Goal: Task Accomplishment & Management: Manage account settings

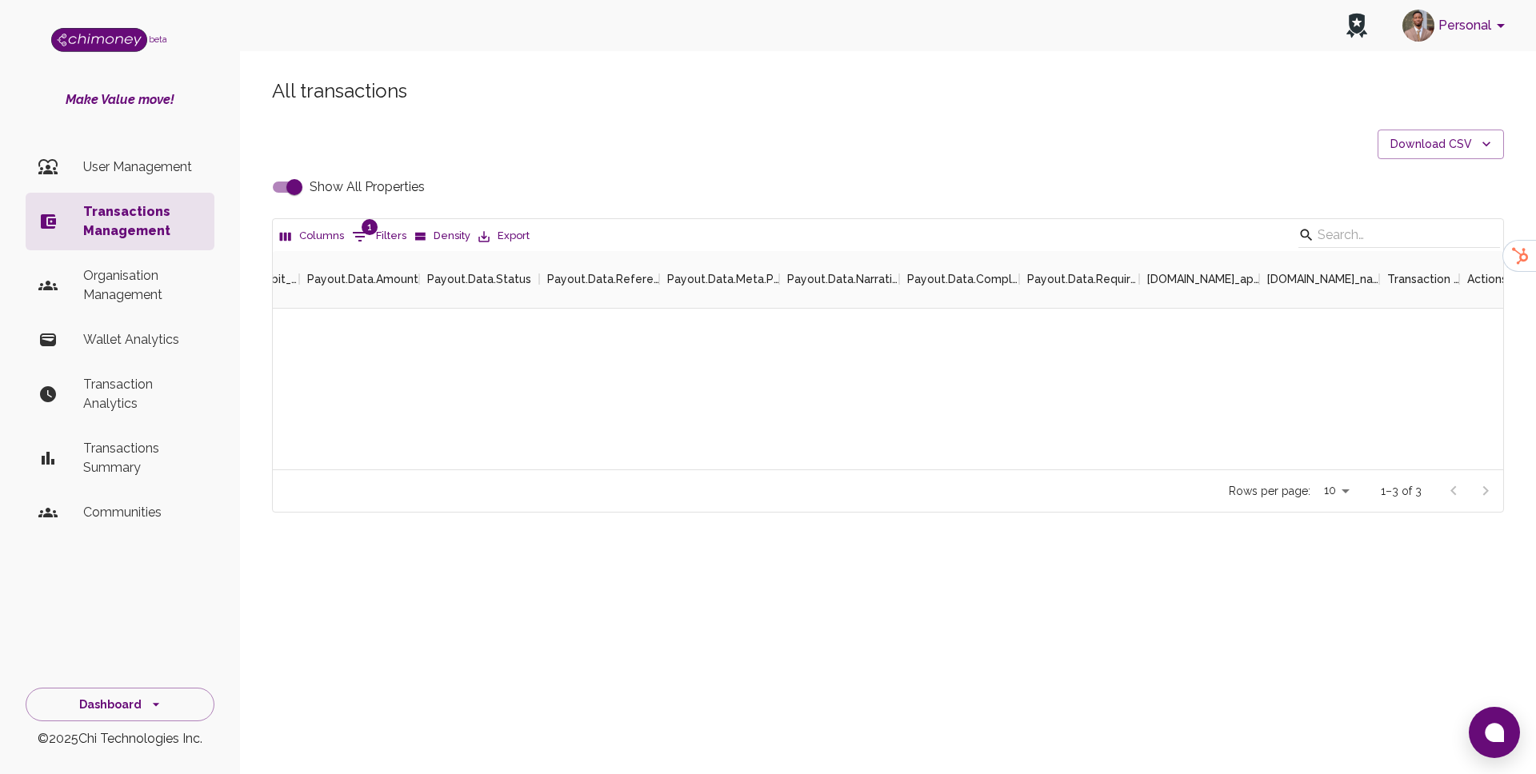
scroll to position [218, 1230]
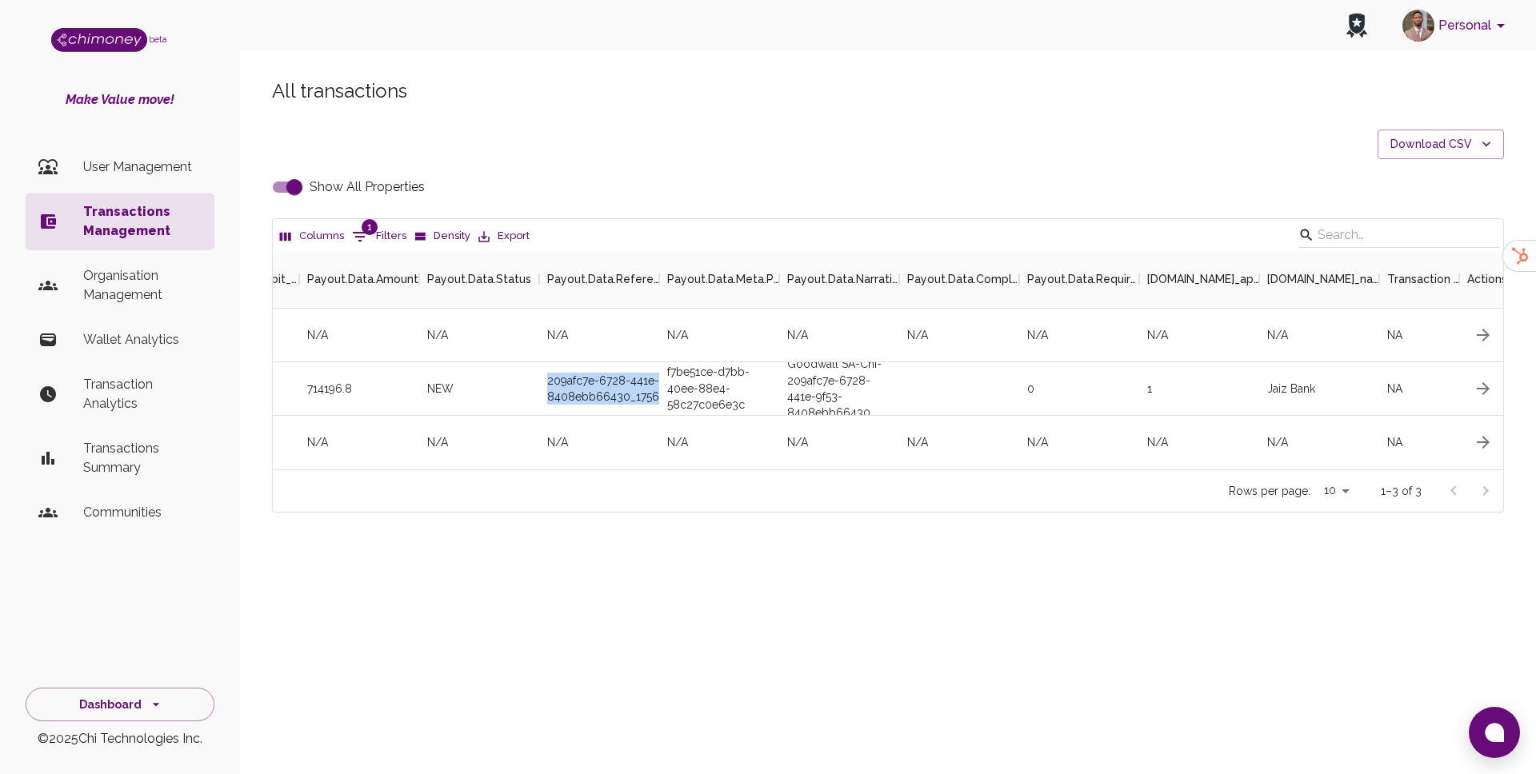
click at [95, 208] on p "Transactions Management" at bounding box center [142, 221] width 118 height 38
click at [106, 174] on p "User Management" at bounding box center [142, 167] width 118 height 19
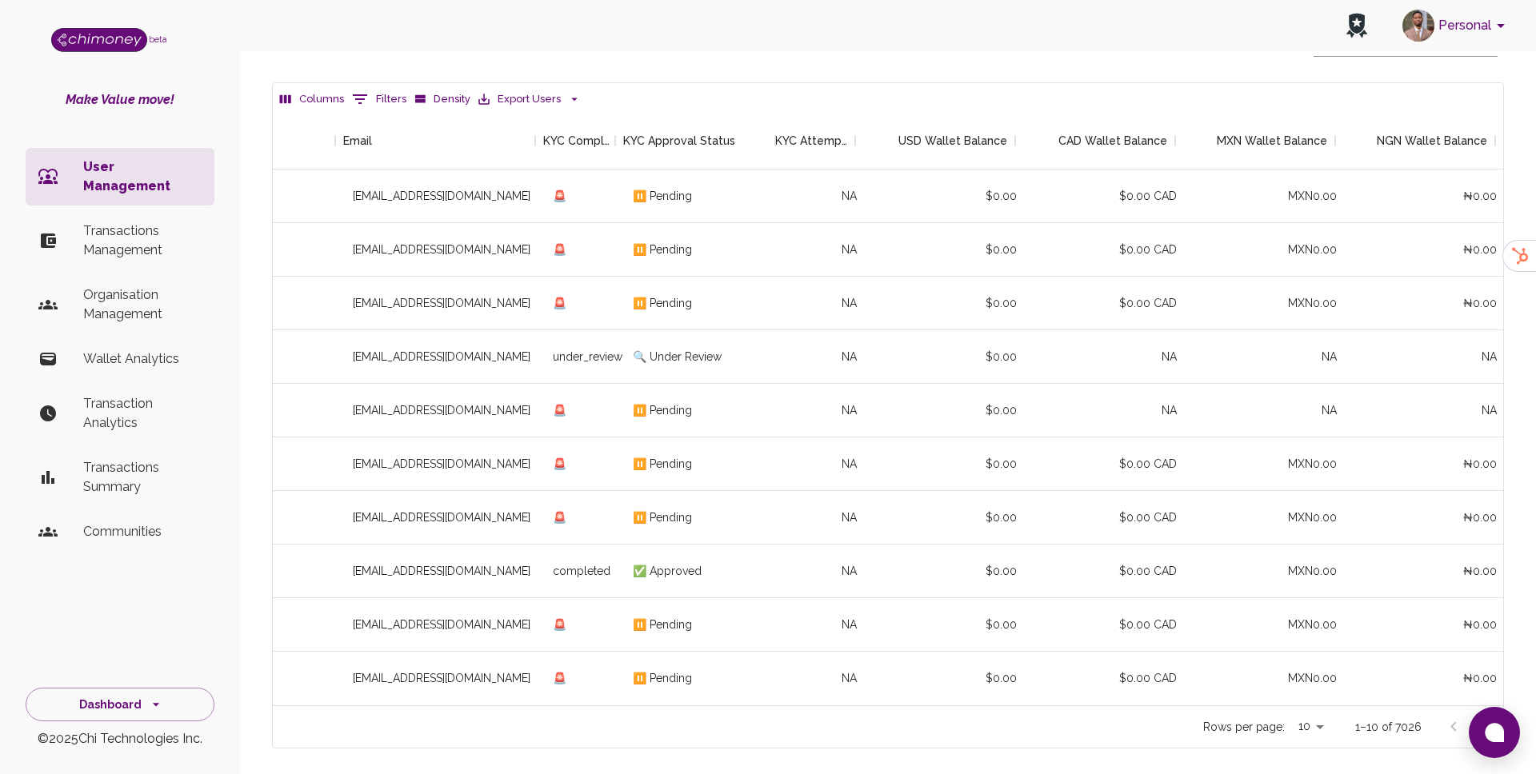
scroll to position [0, 324]
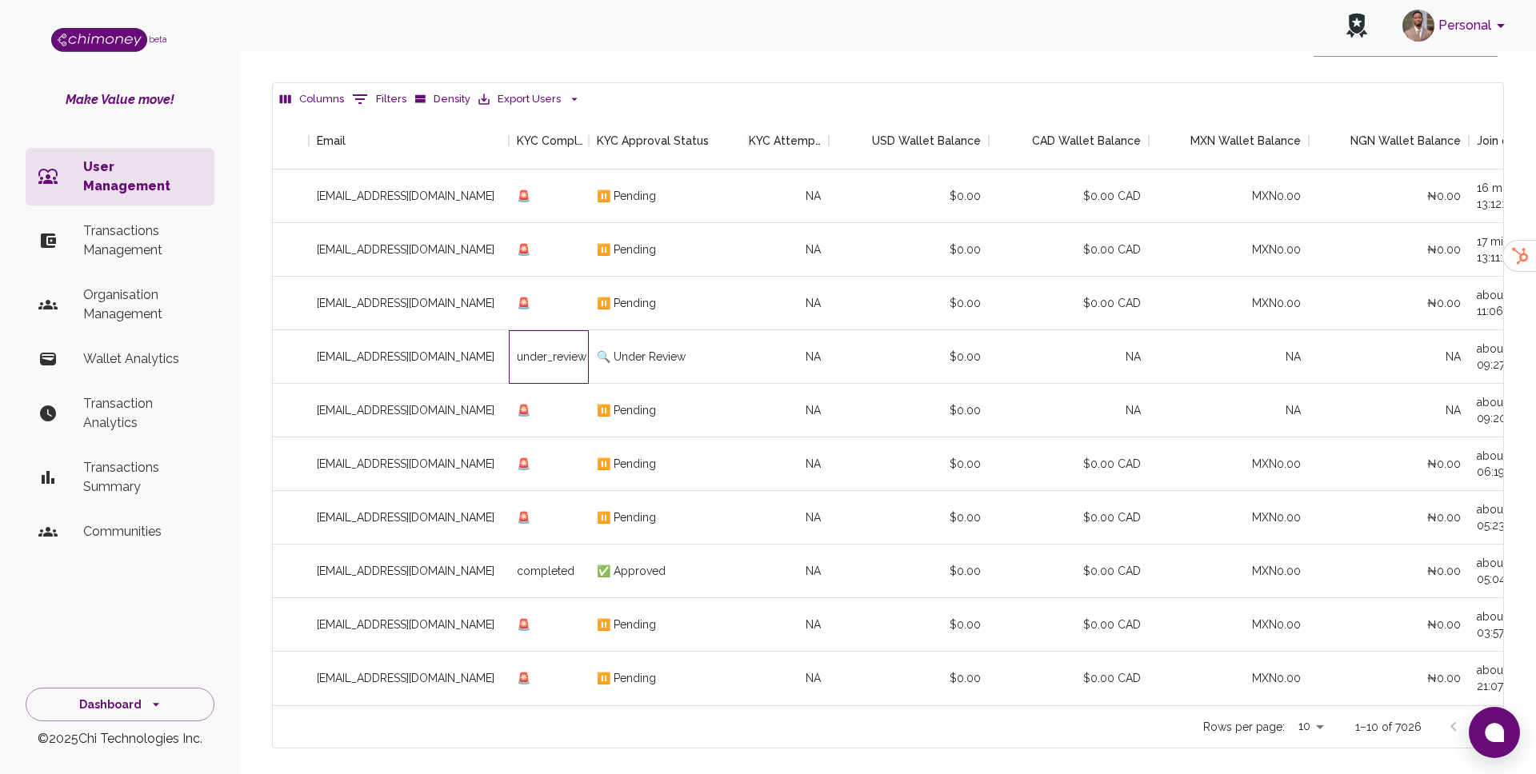
click at [571, 362] on div "under_review" at bounding box center [549, 357] width 80 height 54
click at [650, 350] on div "🔍 Under Review" at bounding box center [669, 357] width 160 height 54
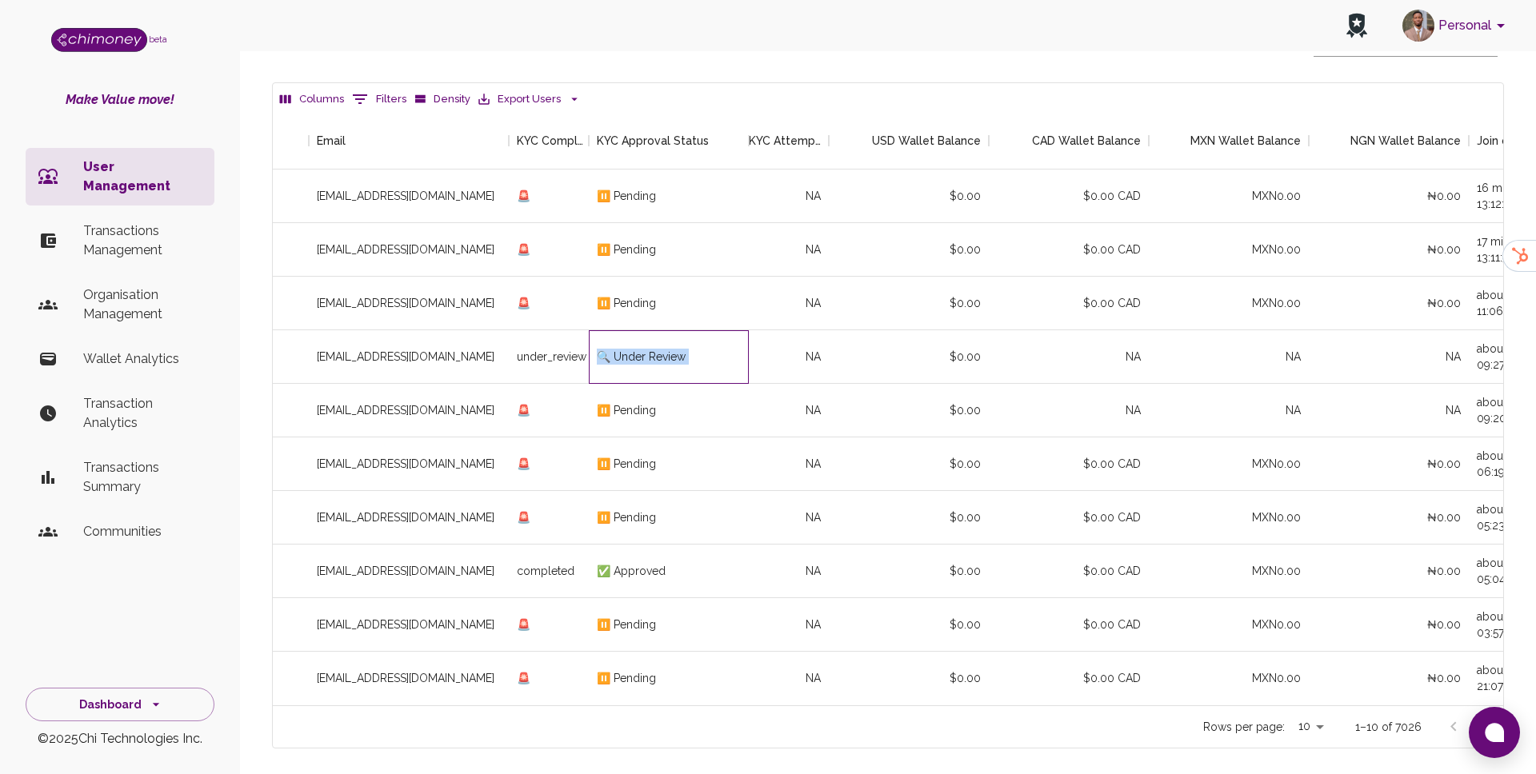
click at [650, 350] on div "🔍 Under Review" at bounding box center [669, 357] width 160 height 54
click at [723, 360] on div "🔍 Under Review" at bounding box center [669, 357] width 160 height 54
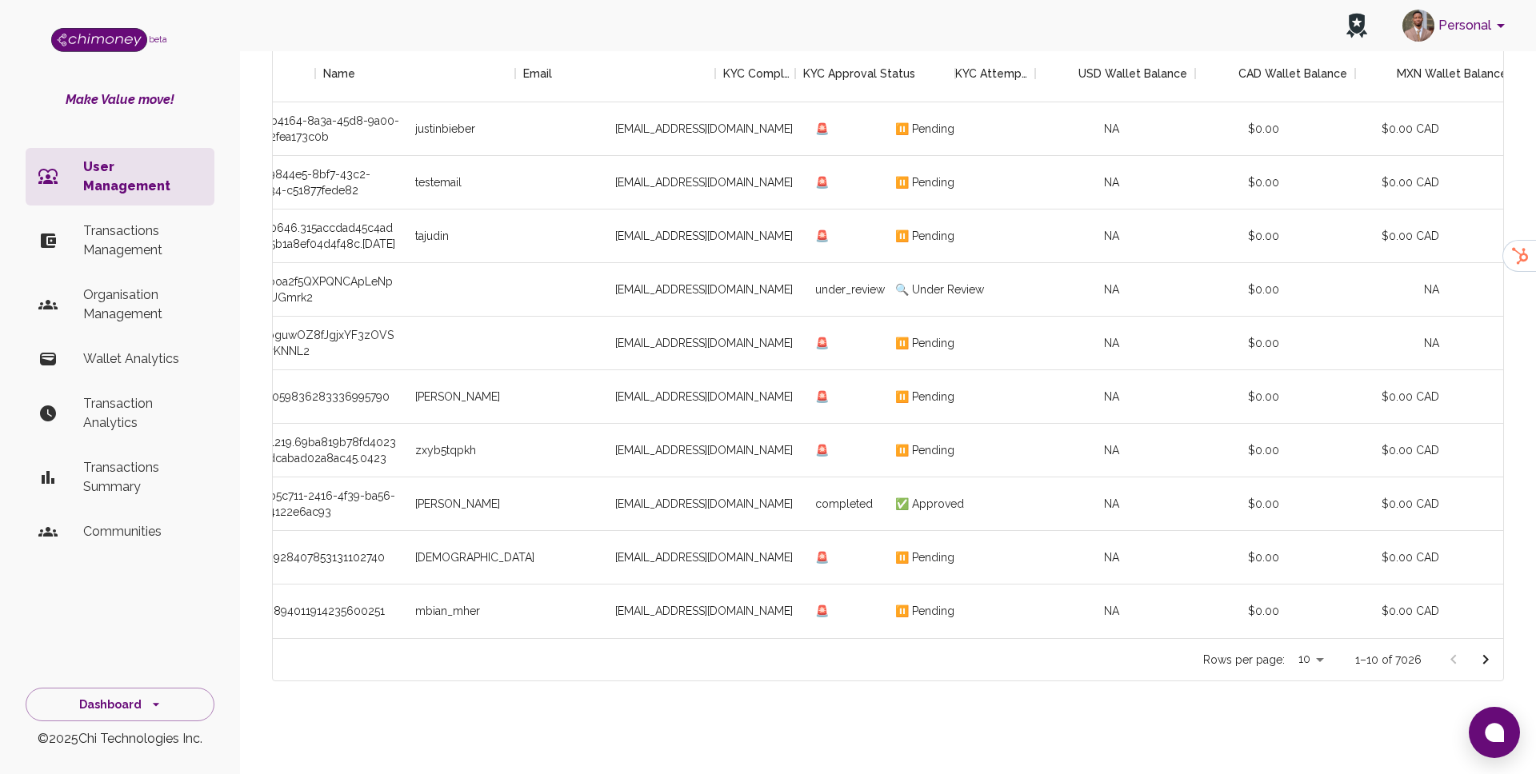
scroll to position [0, 0]
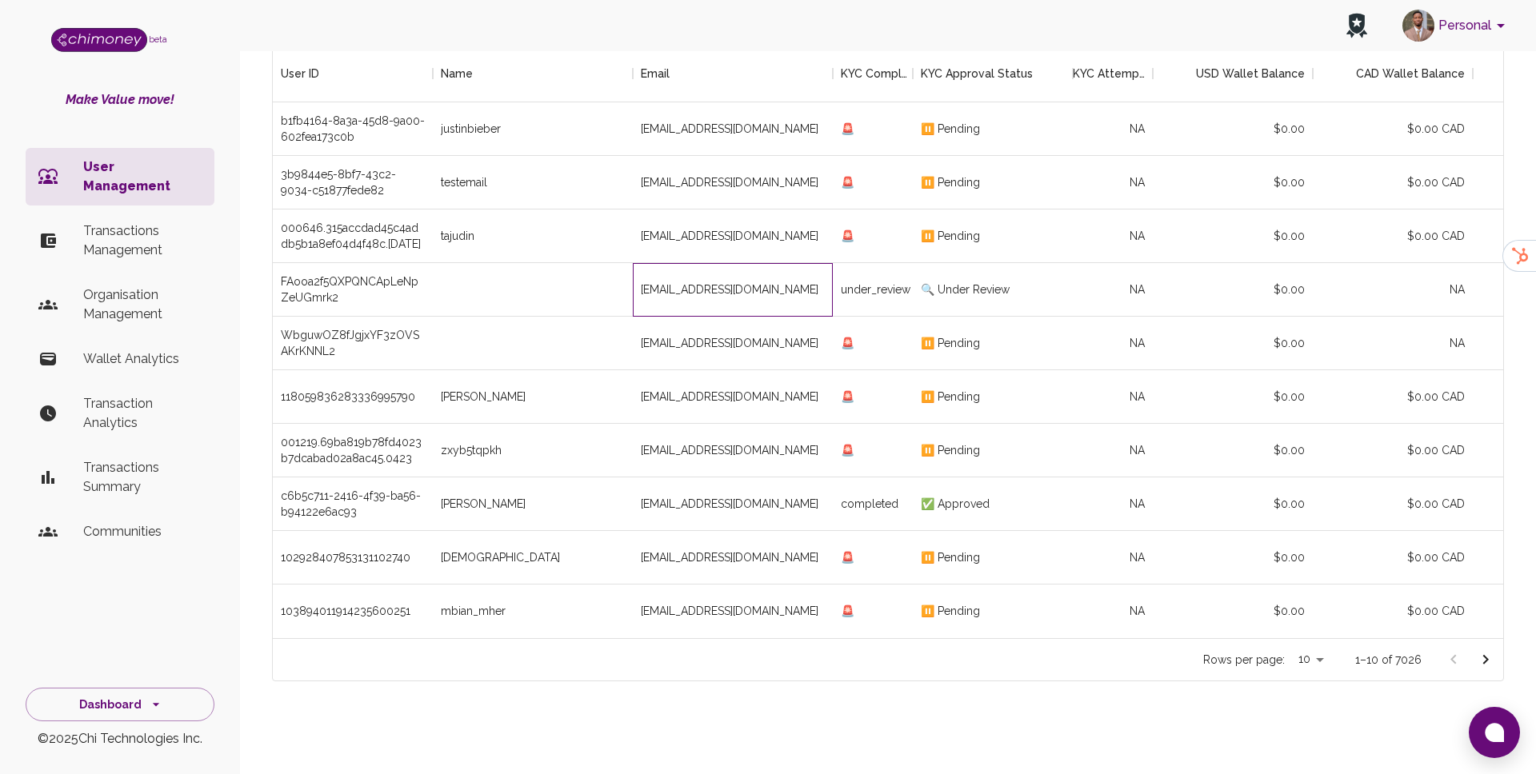
click at [782, 296] on div "[EMAIL_ADDRESS][DOMAIN_NAME]" at bounding box center [733, 290] width 200 height 54
click at [787, 291] on div "[EMAIL_ADDRESS][DOMAIN_NAME]" at bounding box center [733, 290] width 200 height 54
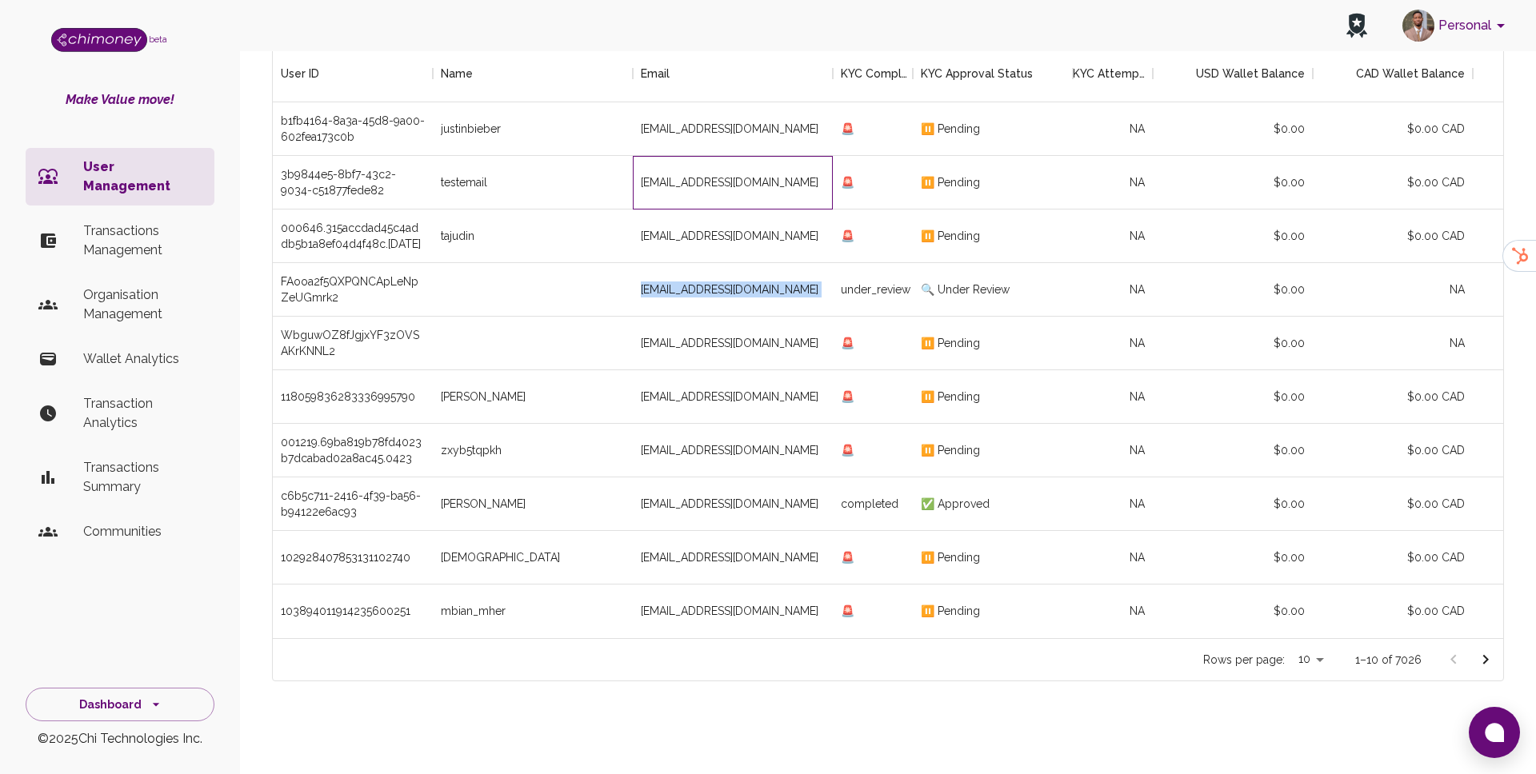
click at [745, 170] on div "[EMAIL_ADDRESS][DOMAIN_NAME]" at bounding box center [733, 183] width 200 height 54
click at [749, 132] on div "[EMAIL_ADDRESS][DOMAIN_NAME]" at bounding box center [733, 129] width 200 height 54
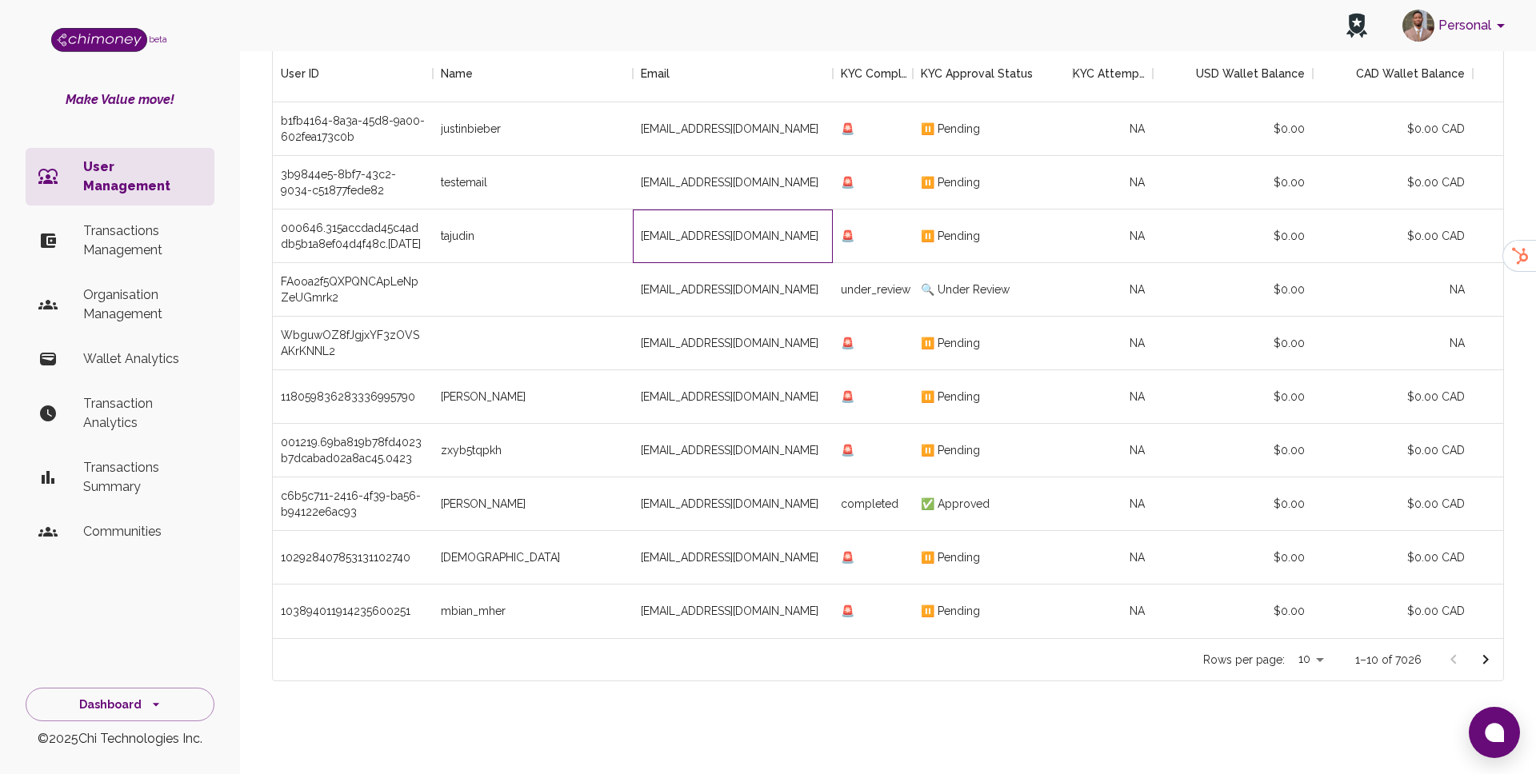
click at [742, 250] on div "[EMAIL_ADDRESS][DOMAIN_NAME]" at bounding box center [733, 237] width 200 height 54
click at [871, 319] on div "🚨" at bounding box center [873, 344] width 80 height 54
click at [846, 342] on div "🚨" at bounding box center [873, 344] width 80 height 54
click at [792, 326] on div "[EMAIL_ADDRESS][DOMAIN_NAME]" at bounding box center [733, 344] width 200 height 54
click at [830, 255] on div "[EMAIL_ADDRESS][DOMAIN_NAME]" at bounding box center [733, 237] width 200 height 54
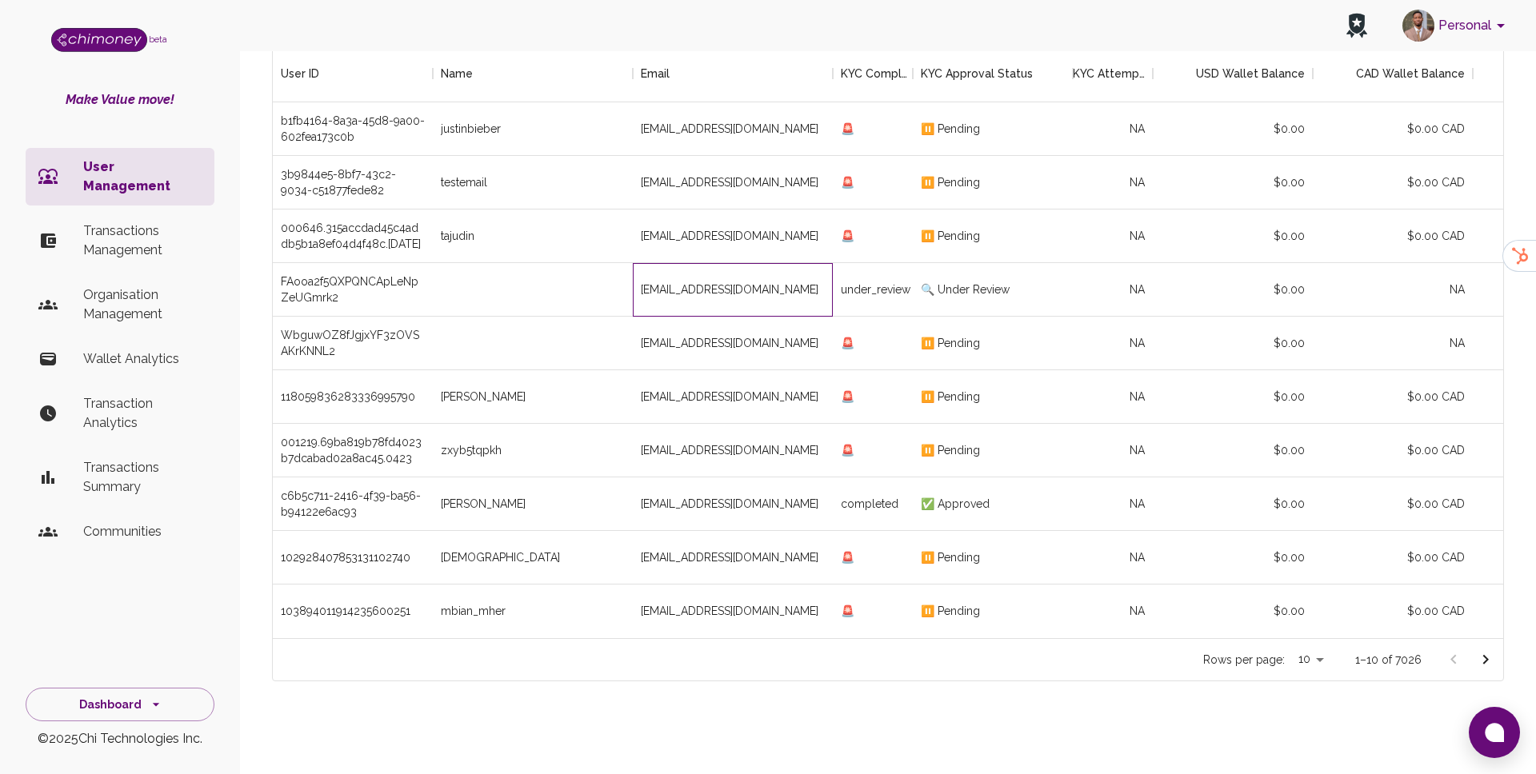
click at [798, 289] on div "[EMAIL_ADDRESS][DOMAIN_NAME]" at bounding box center [733, 290] width 200 height 54
click at [942, 282] on div "🔍 Under Review" at bounding box center [993, 290] width 160 height 54
click at [850, 274] on div "under_review" at bounding box center [873, 290] width 80 height 54
click at [758, 292] on div "[EMAIL_ADDRESS][DOMAIN_NAME]" at bounding box center [733, 290] width 200 height 54
click at [465, 295] on div at bounding box center [533, 290] width 200 height 54
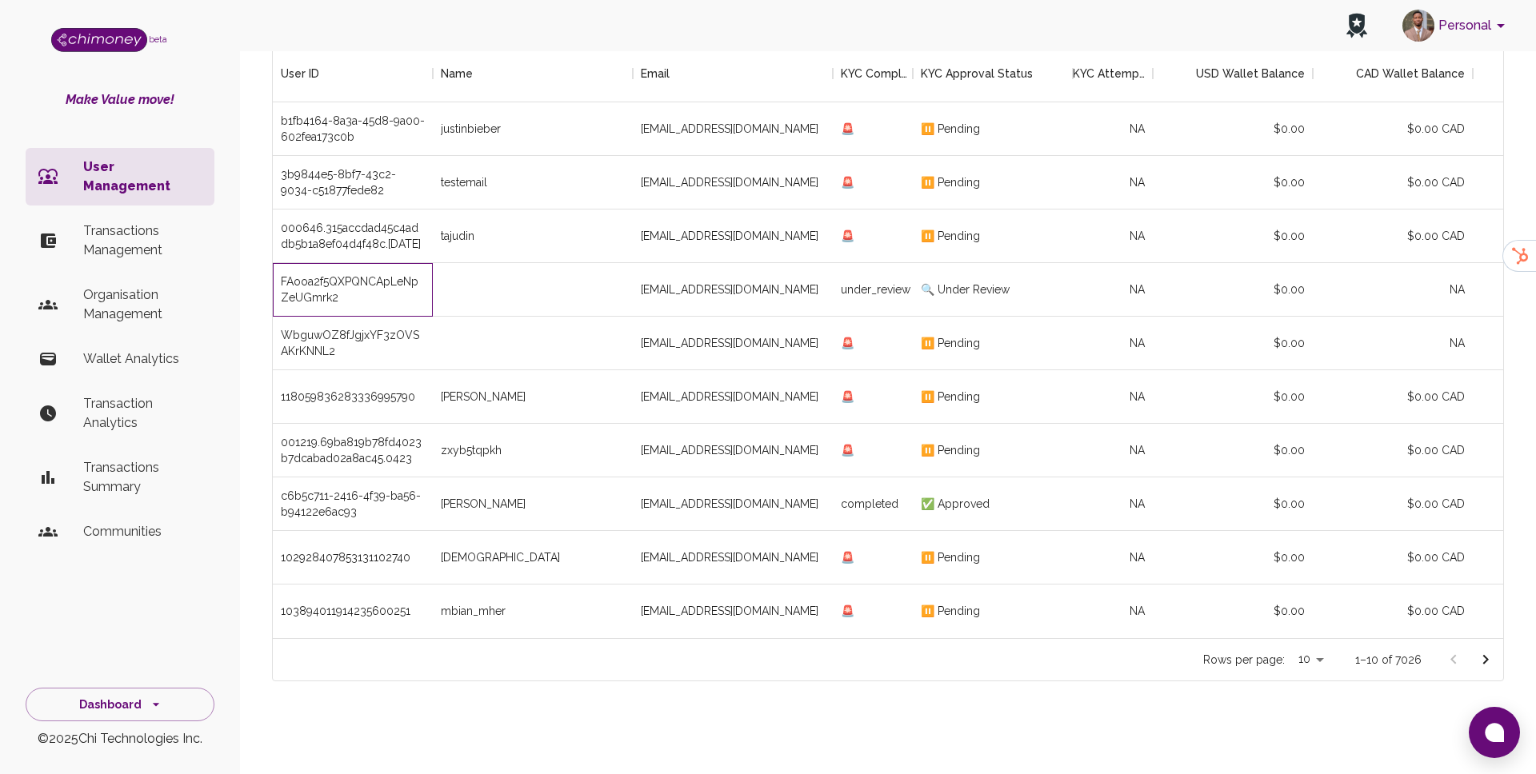
click at [378, 286] on div "FAooa2f5QXPQNCApLeNpZeUGmrk2" at bounding box center [353, 290] width 144 height 32
click at [359, 238] on div "000646.315accdad45c4addb5b1a8ef04d4f48c.[DATE]" at bounding box center [353, 236] width 144 height 32
click at [474, 233] on div "tajudin" at bounding box center [458, 236] width 34 height 16
click at [685, 226] on div "[EMAIL_ADDRESS][DOMAIN_NAME]" at bounding box center [733, 237] width 200 height 54
click at [942, 226] on div "⏸️ Pending" at bounding box center [993, 237] width 160 height 54
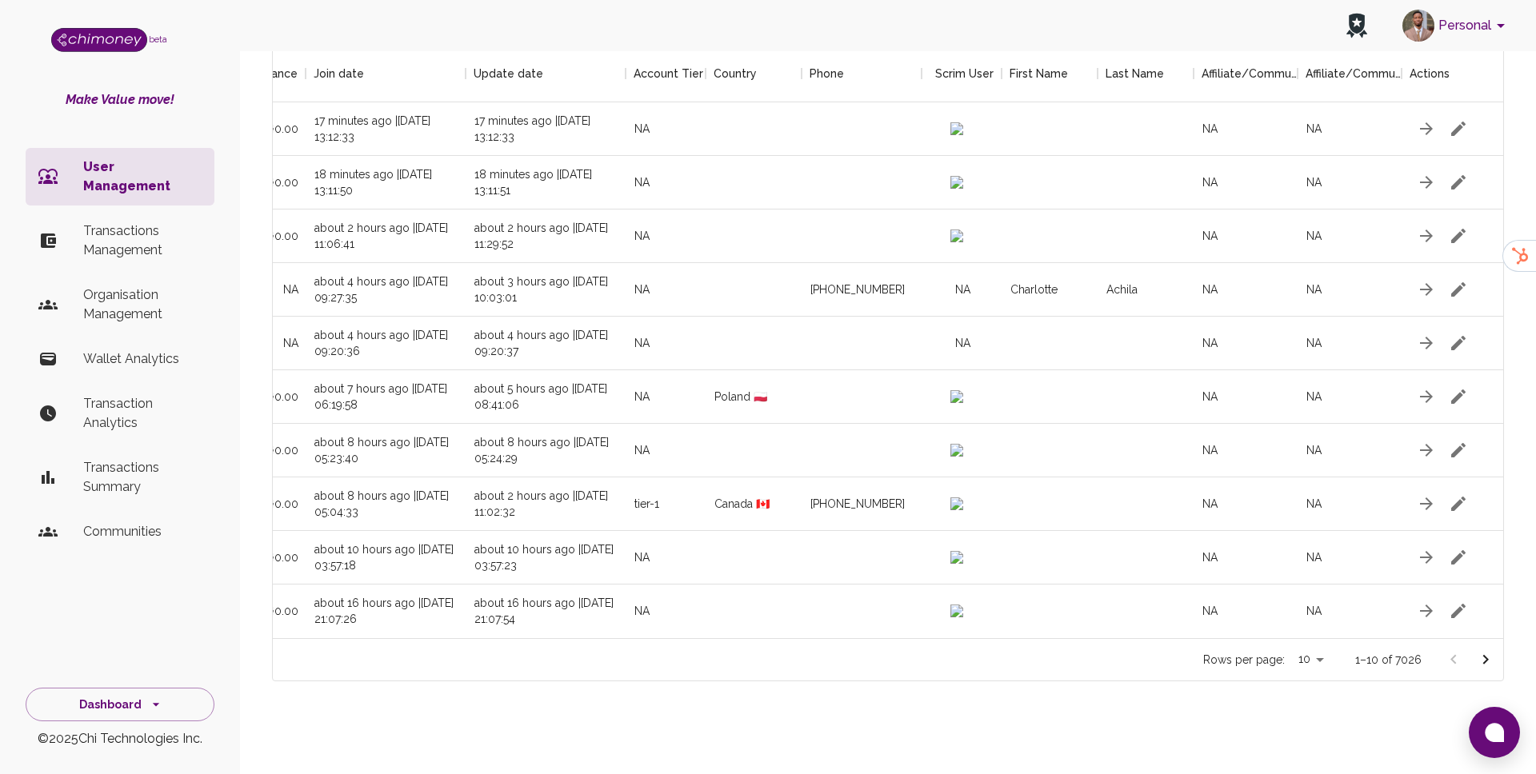
scroll to position [0, 1487]
drag, startPoint x: 967, startPoint y: 235, endPoint x: 967, endPoint y: 244, distance: 8.8
click at [1219, 235] on div "NA" at bounding box center [1246, 237] width 104 height 54
click at [1209, 235] on div "NA" at bounding box center [1246, 237] width 104 height 54
click at [1218, 236] on div "NA" at bounding box center [1246, 237] width 104 height 54
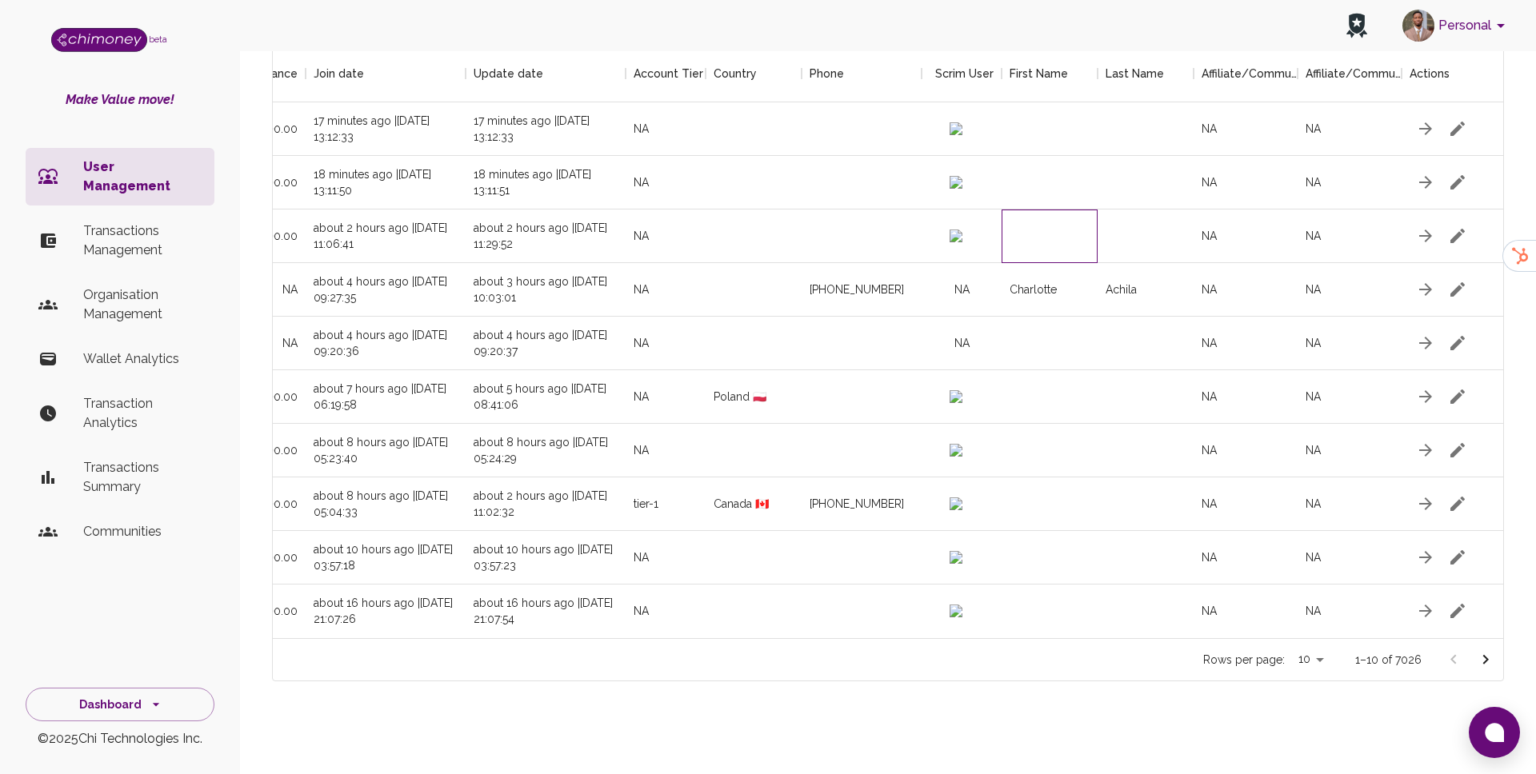
click at [1073, 243] on div at bounding box center [1050, 237] width 96 height 54
click at [1115, 230] on div at bounding box center [1146, 237] width 96 height 54
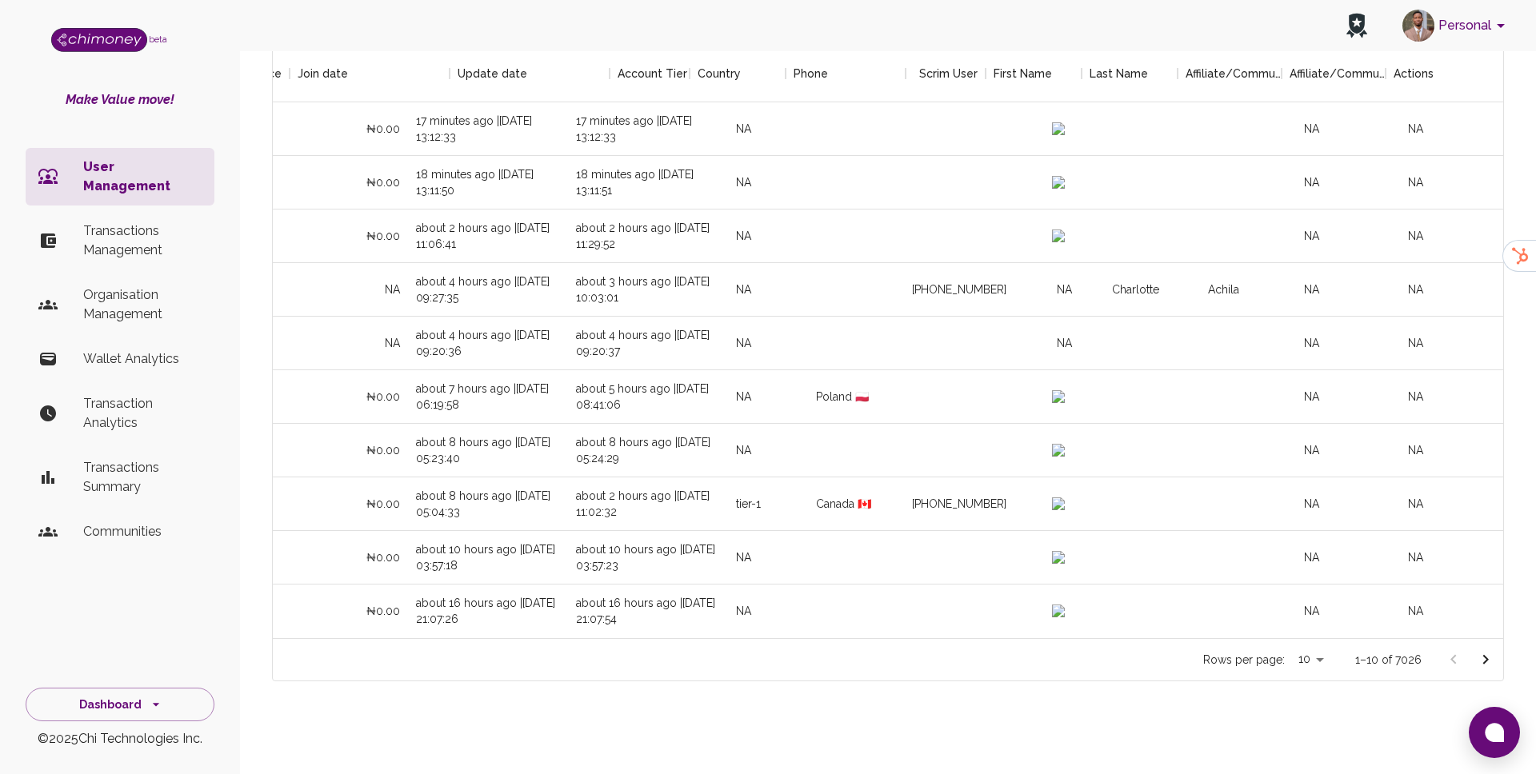
scroll to position [0, 1506]
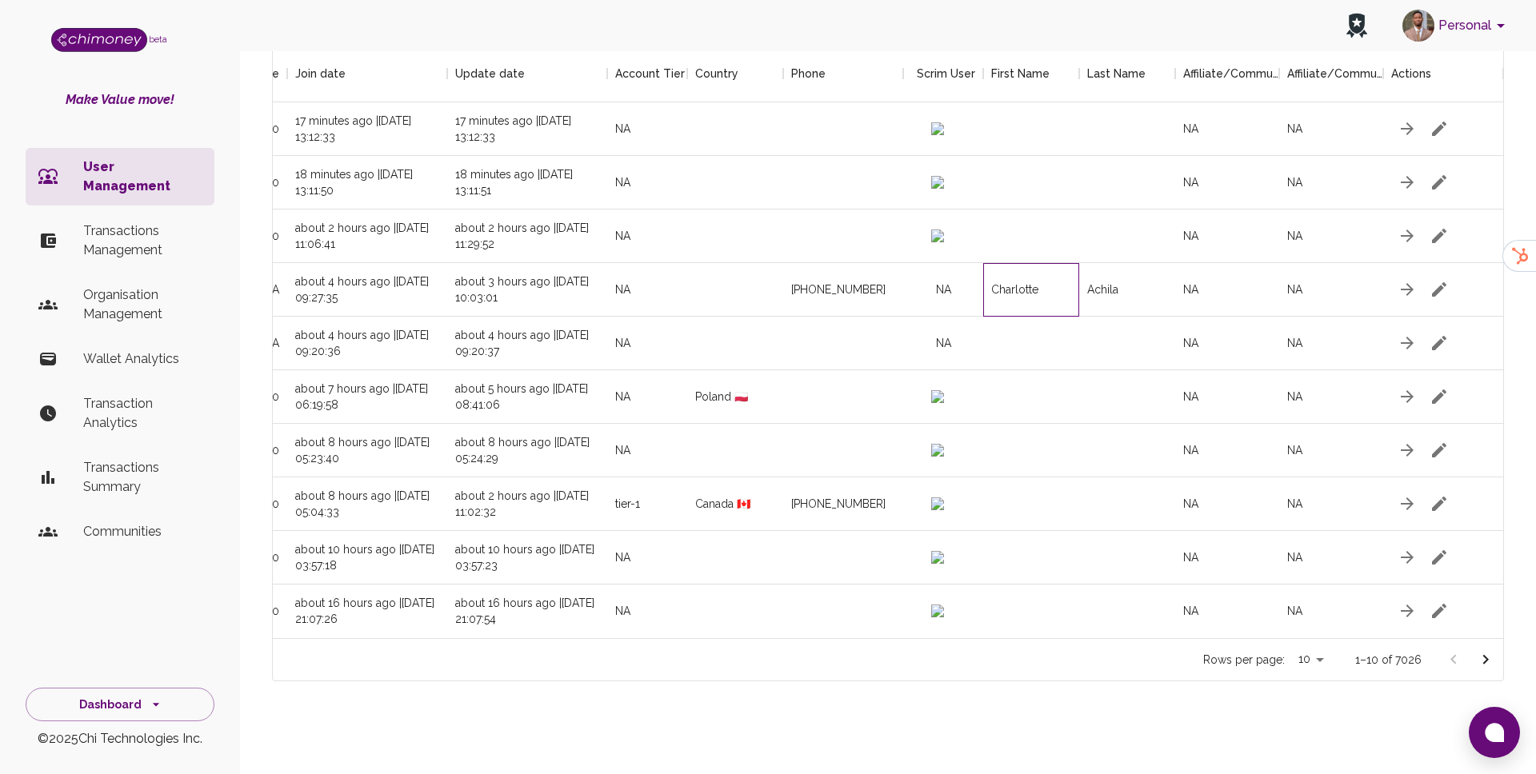
click at [1002, 292] on div "Charlotte" at bounding box center [1014, 290] width 47 height 16
click at [1142, 297] on div "Achila" at bounding box center [1127, 290] width 96 height 54
drag, startPoint x: 1127, startPoint y: 294, endPoint x: 1086, endPoint y: 290, distance: 41.9
click at [1086, 290] on div "Achila" at bounding box center [1127, 290] width 96 height 54
drag, startPoint x: 1048, startPoint y: 291, endPoint x: 990, endPoint y: 289, distance: 58.4
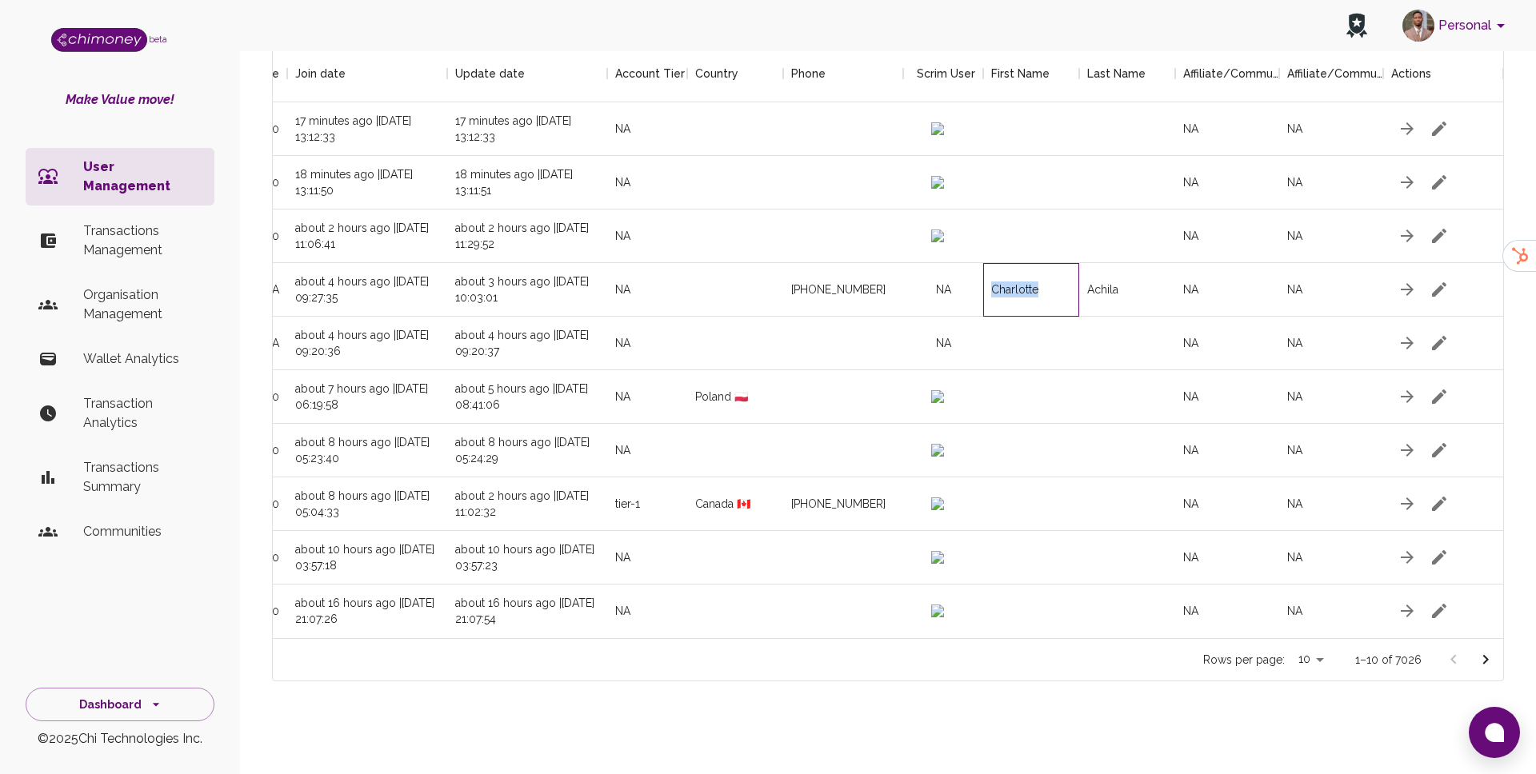
click at [990, 289] on div "Charlotte" at bounding box center [1031, 290] width 96 height 54
click at [946, 291] on div "NA" at bounding box center [943, 290] width 80 height 54
click at [843, 293] on div "[PHONE_NUMBER]" at bounding box center [838, 290] width 94 height 16
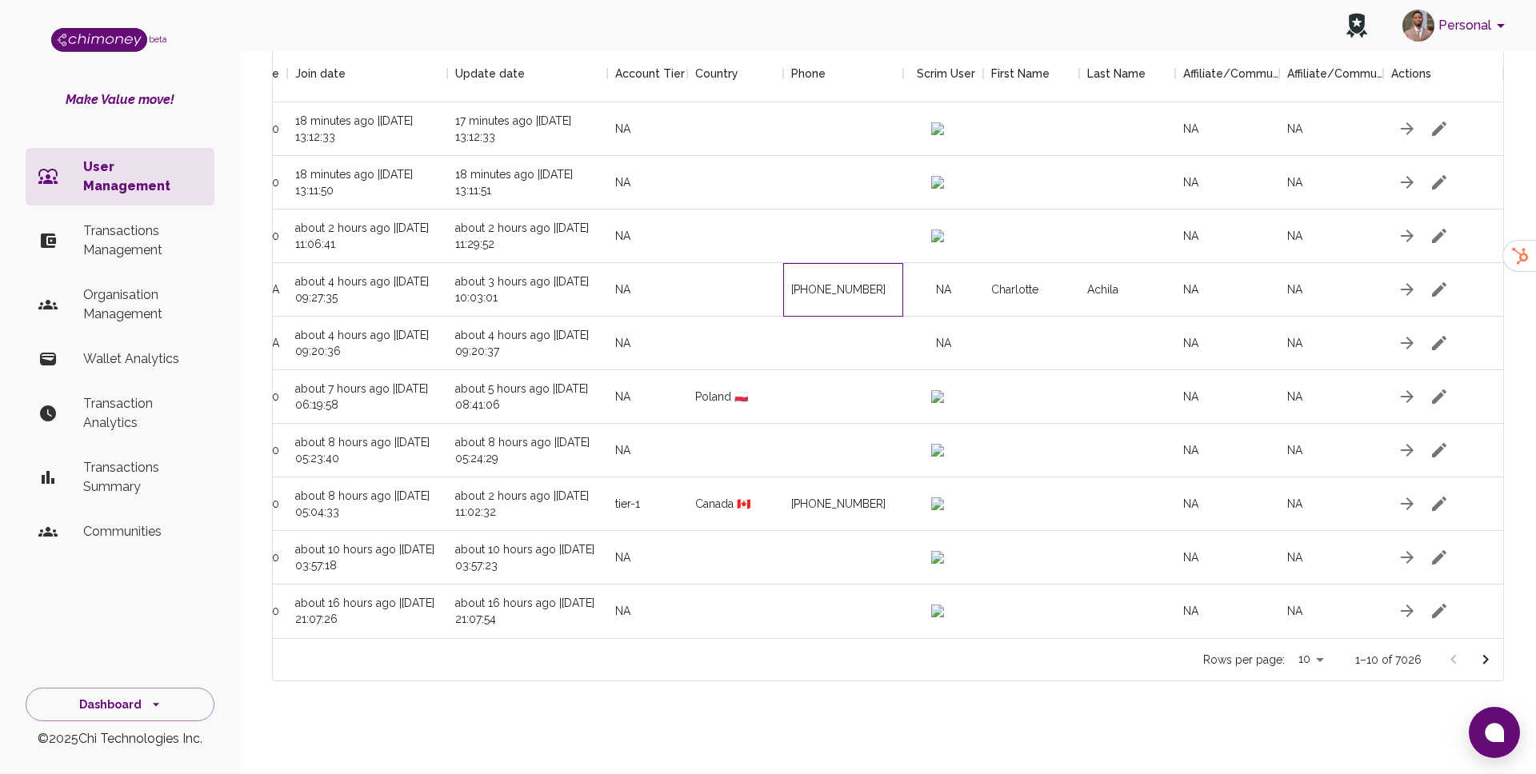
click at [843, 293] on div "[PHONE_NUMBER]" at bounding box center [838, 290] width 94 height 16
click at [683, 290] on div "NA" at bounding box center [647, 290] width 80 height 54
click at [726, 282] on div at bounding box center [735, 290] width 96 height 54
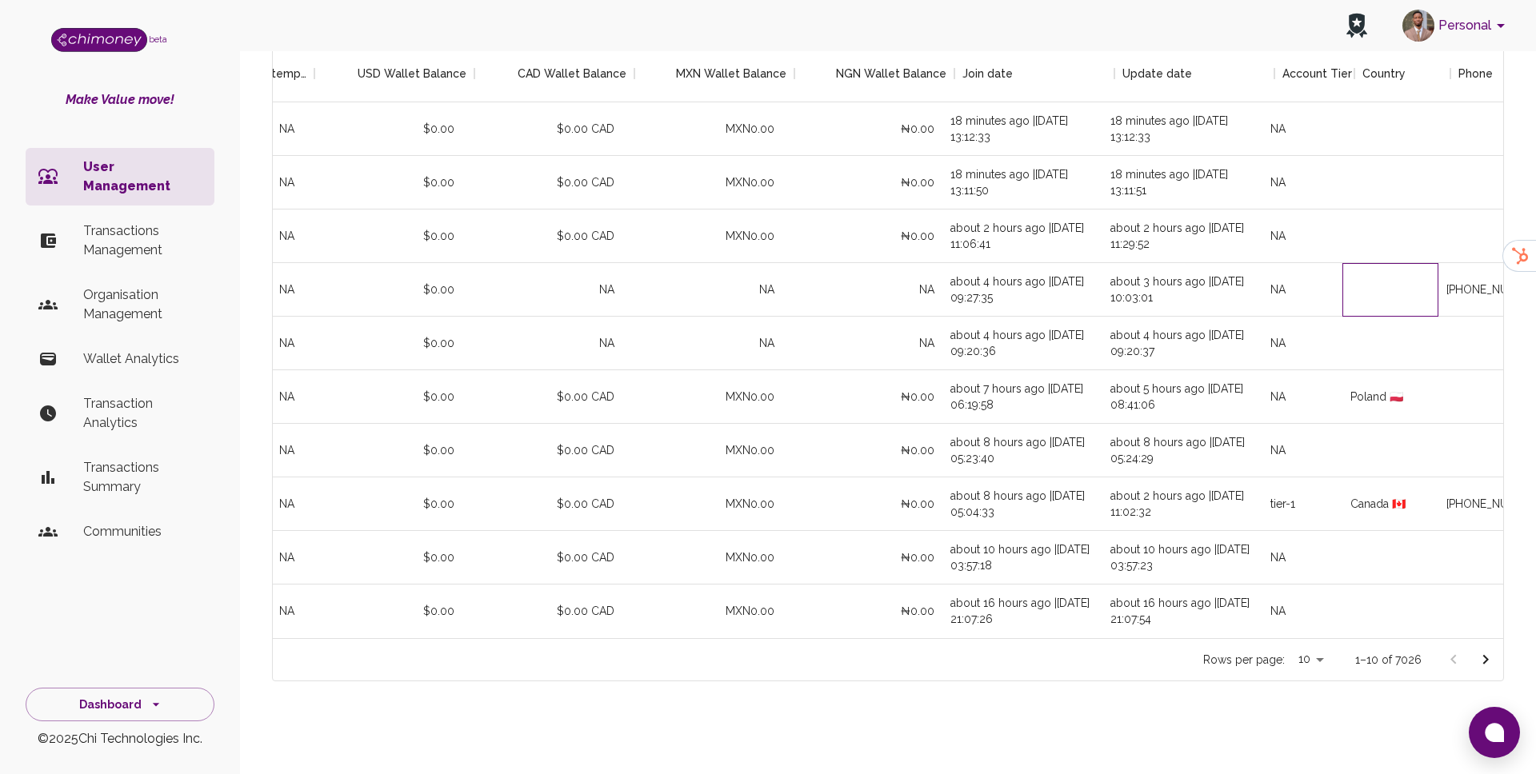
scroll to position [0, 838]
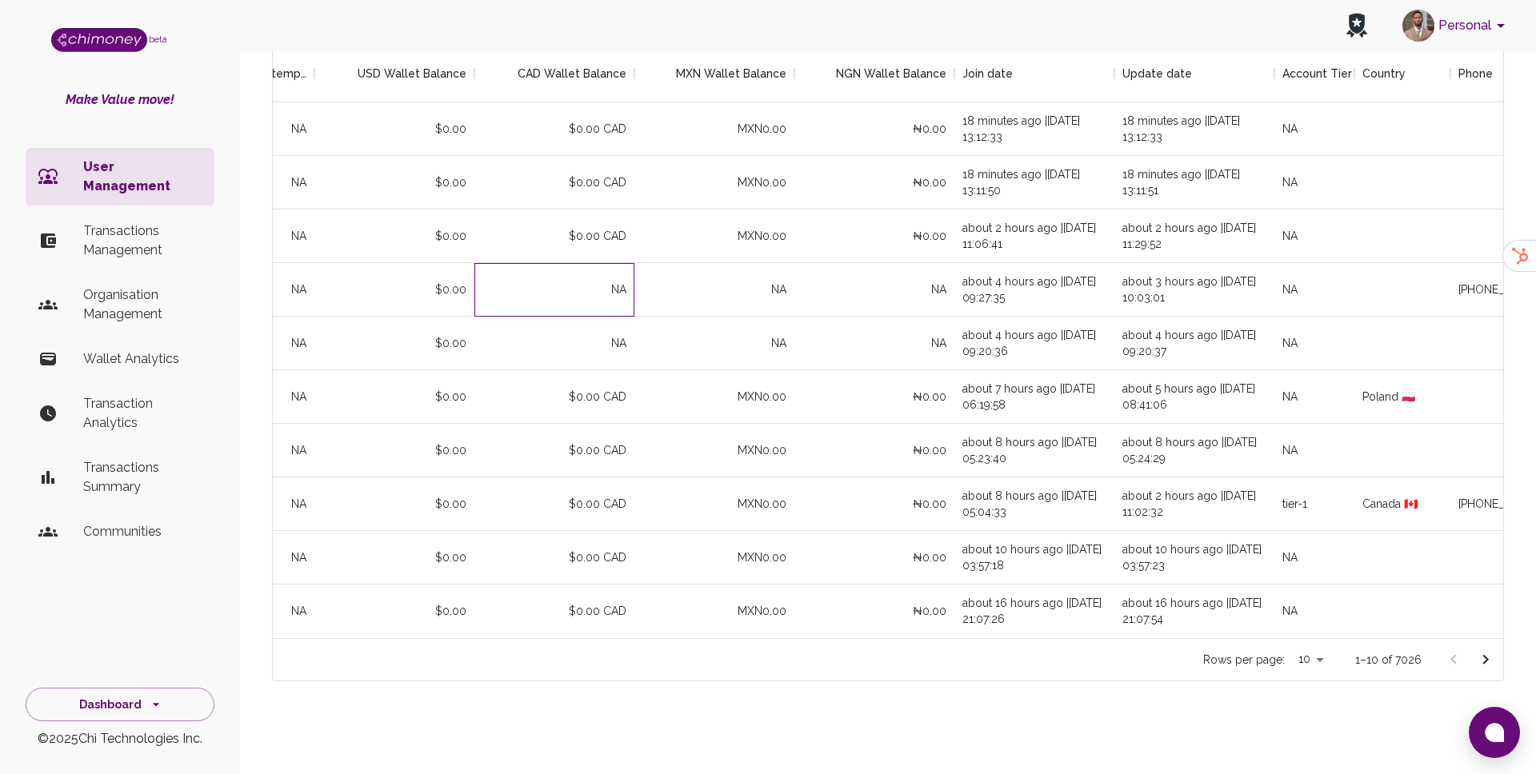
click at [606, 301] on div "NA" at bounding box center [554, 290] width 160 height 54
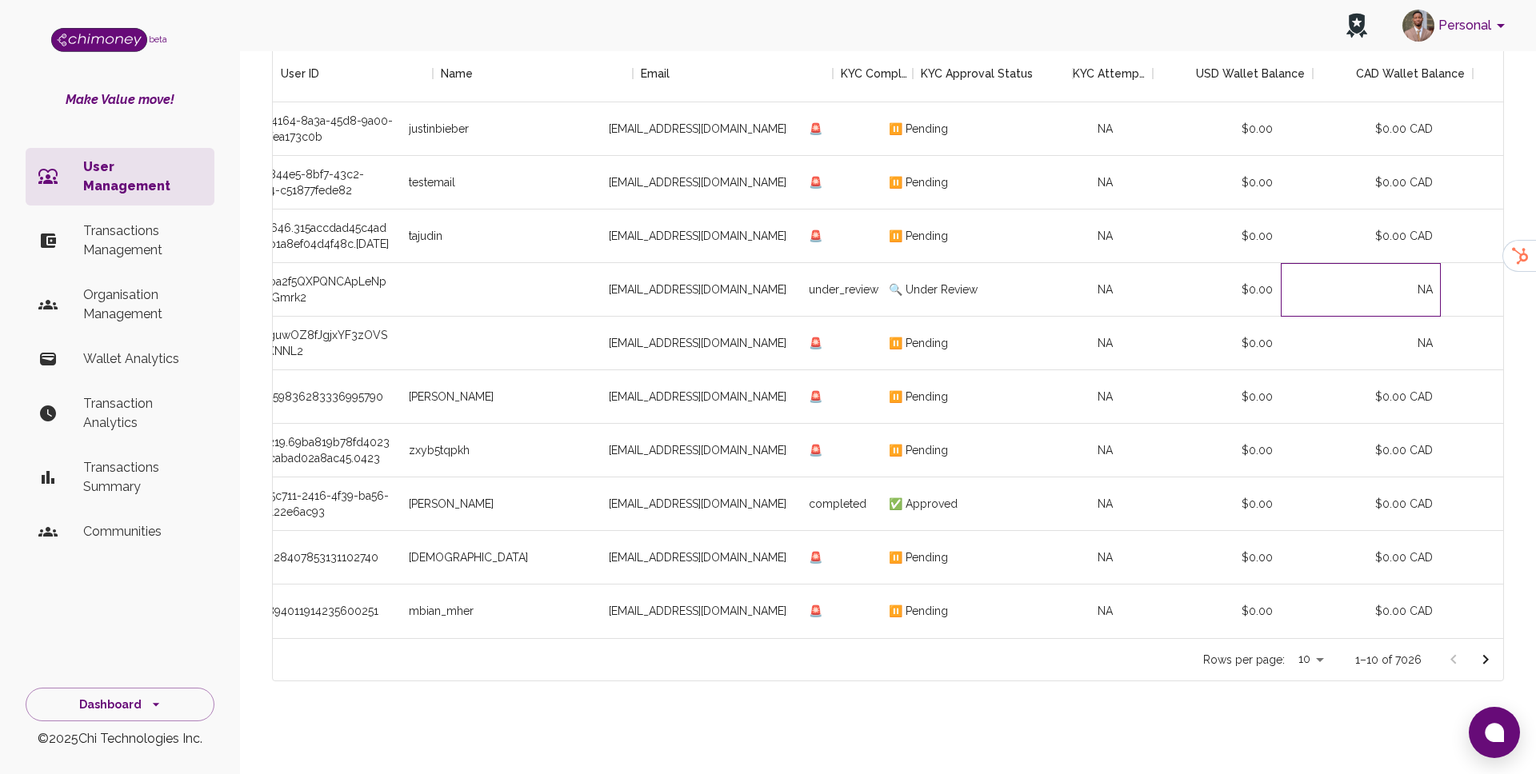
scroll to position [0, 0]
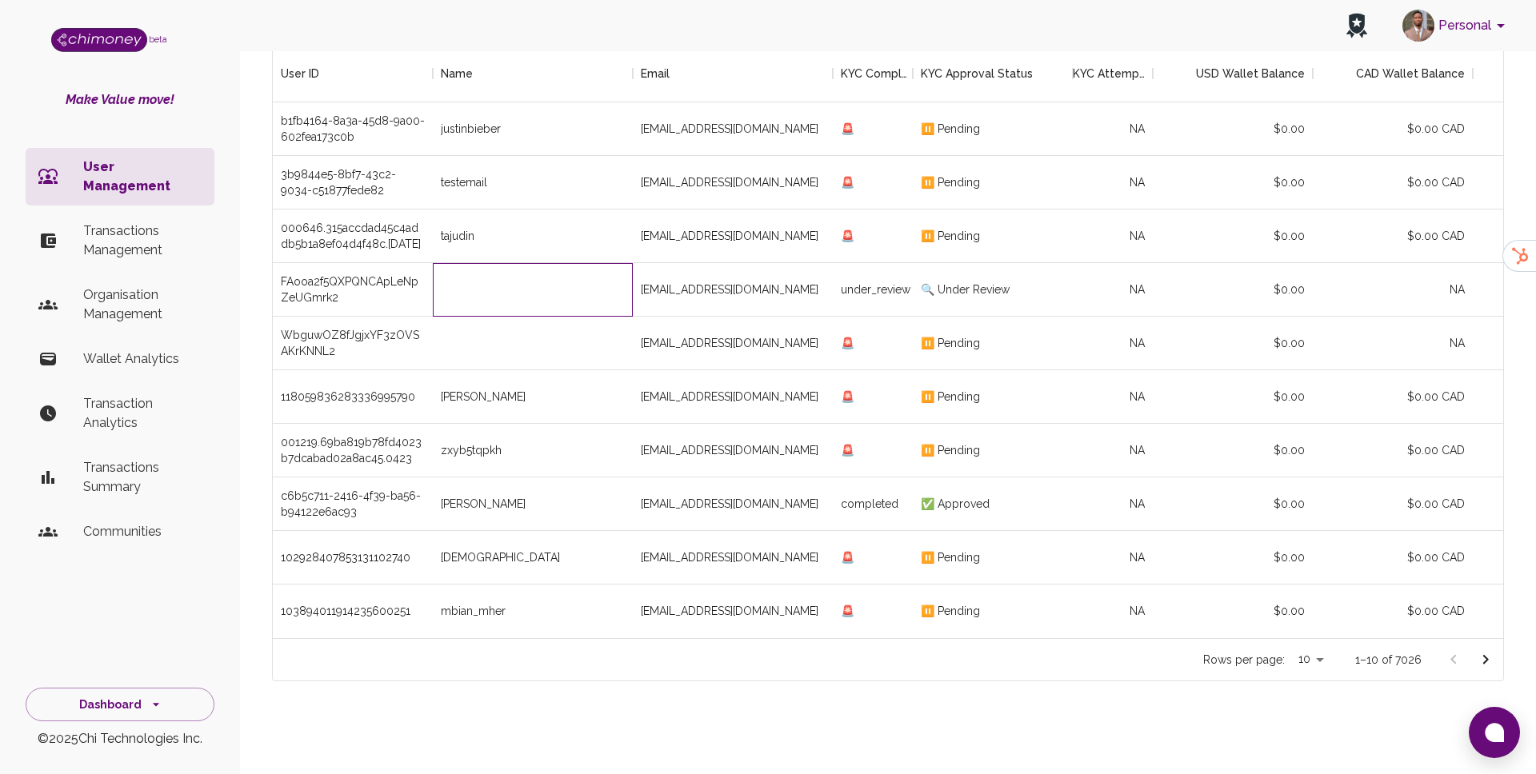
click at [481, 290] on div at bounding box center [533, 290] width 200 height 54
click at [378, 299] on div "FAooa2f5QXPQNCApLeNpZeUGmrk2" at bounding box center [353, 290] width 144 height 32
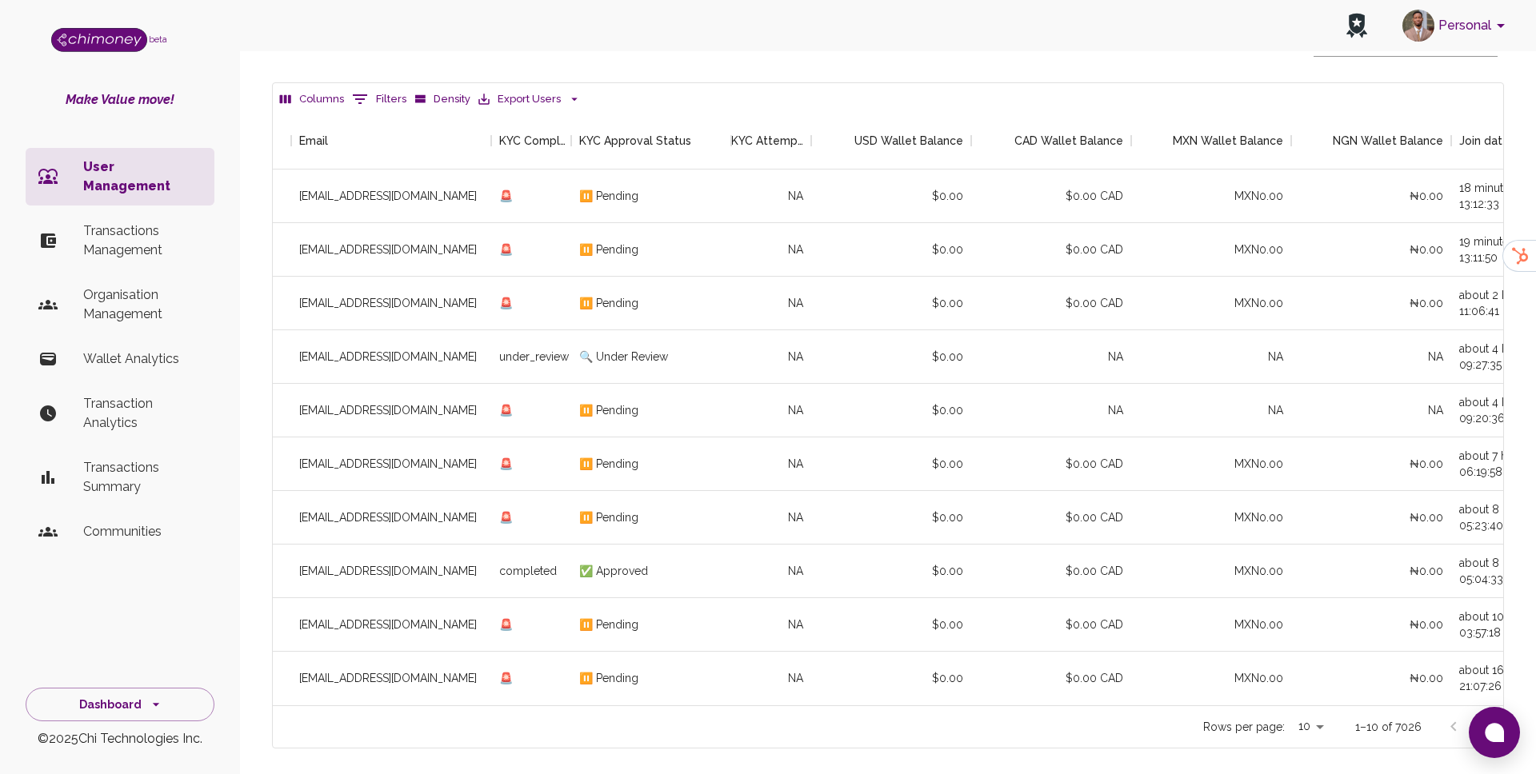
scroll to position [121, 0]
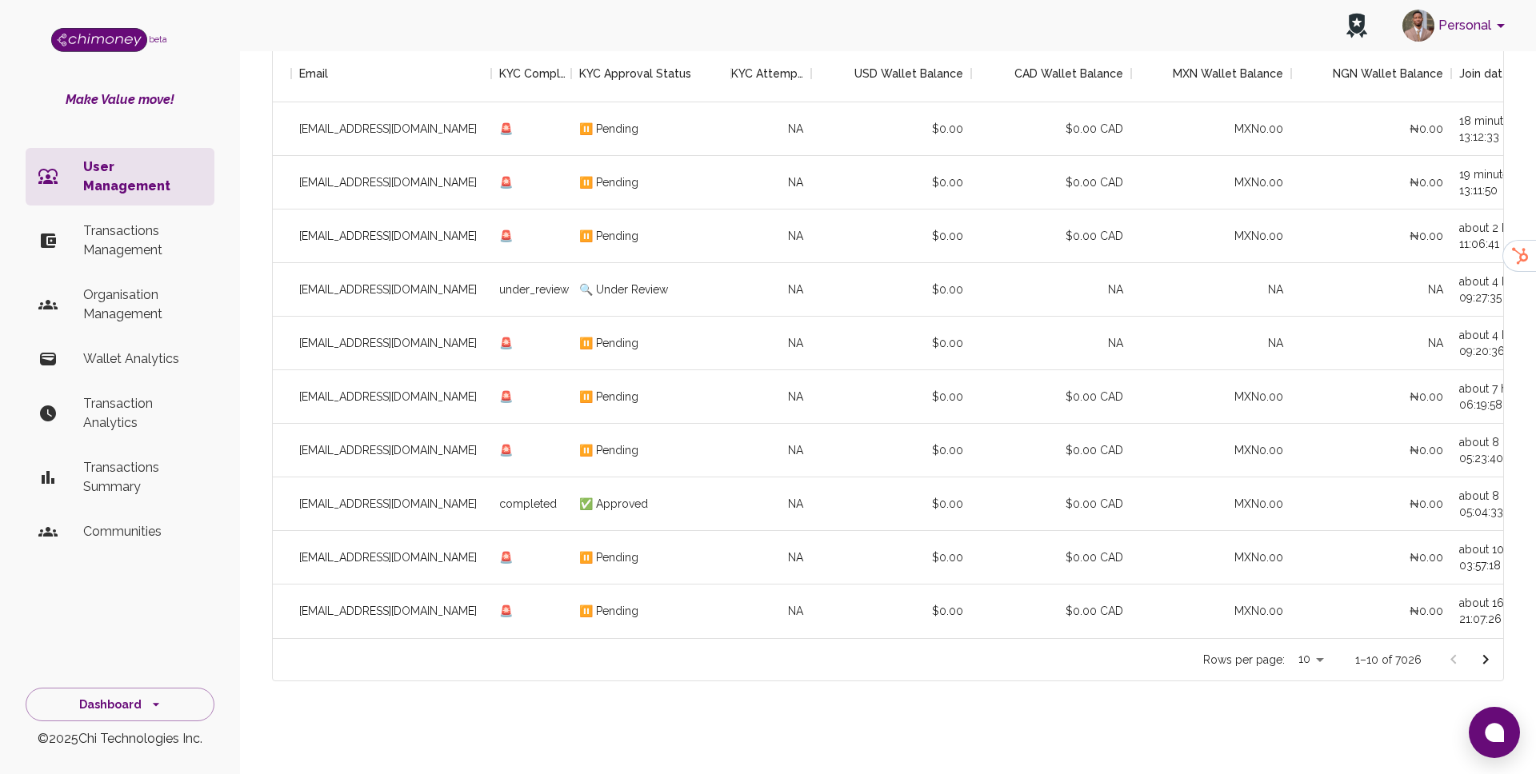
click at [1486, 661] on icon "Go to next page" at bounding box center [1486, 660] width 6 height 10
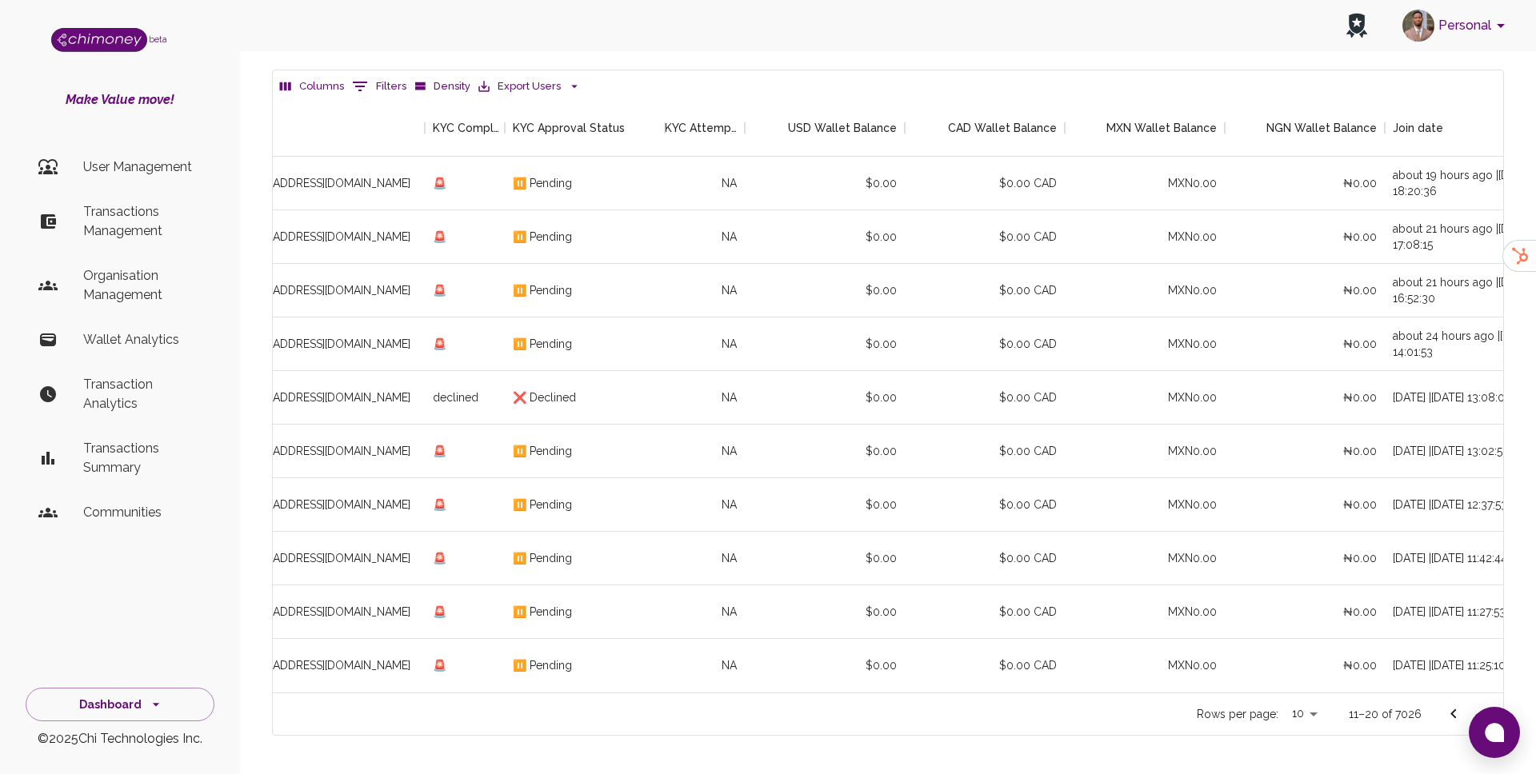
scroll to position [69, 0]
